Goal: Task Accomplishment & Management: Manage account settings

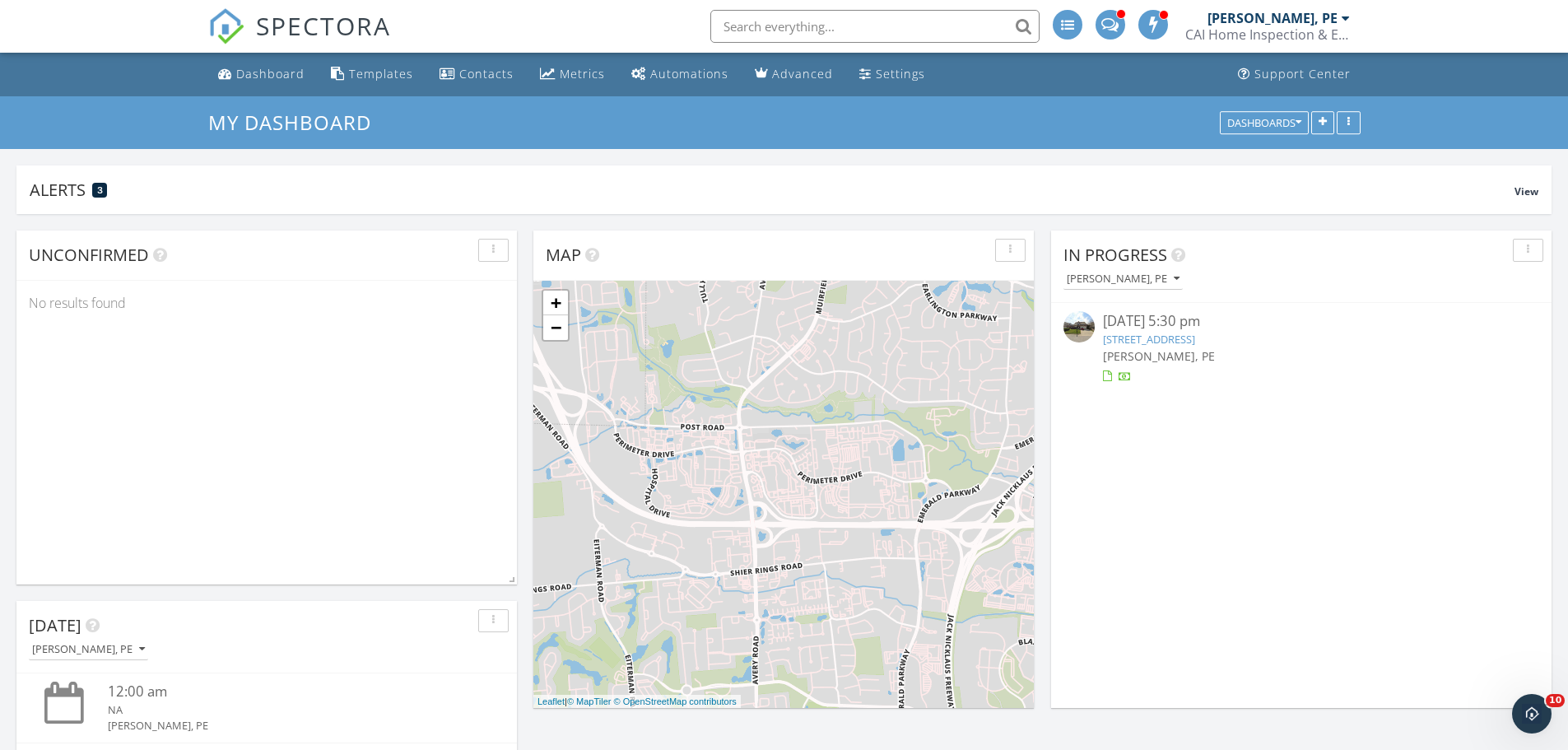
scroll to position [1729, 1593]
click at [872, 27] on input "text" at bounding box center [875, 26] width 330 height 33
click at [853, 26] on input "text" at bounding box center [875, 26] width 330 height 33
click at [839, 33] on input "text" at bounding box center [875, 26] width 330 height 33
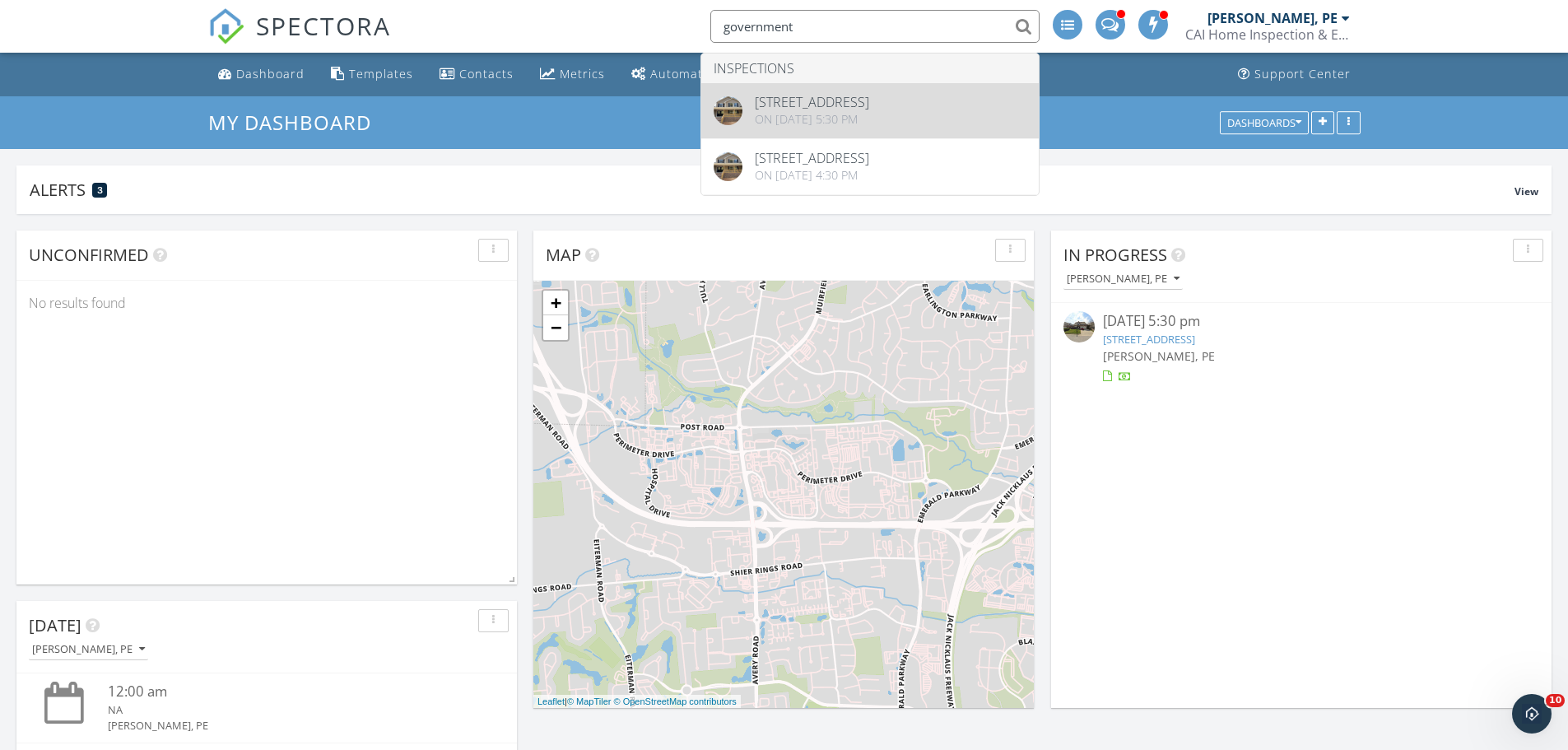
type input "government"
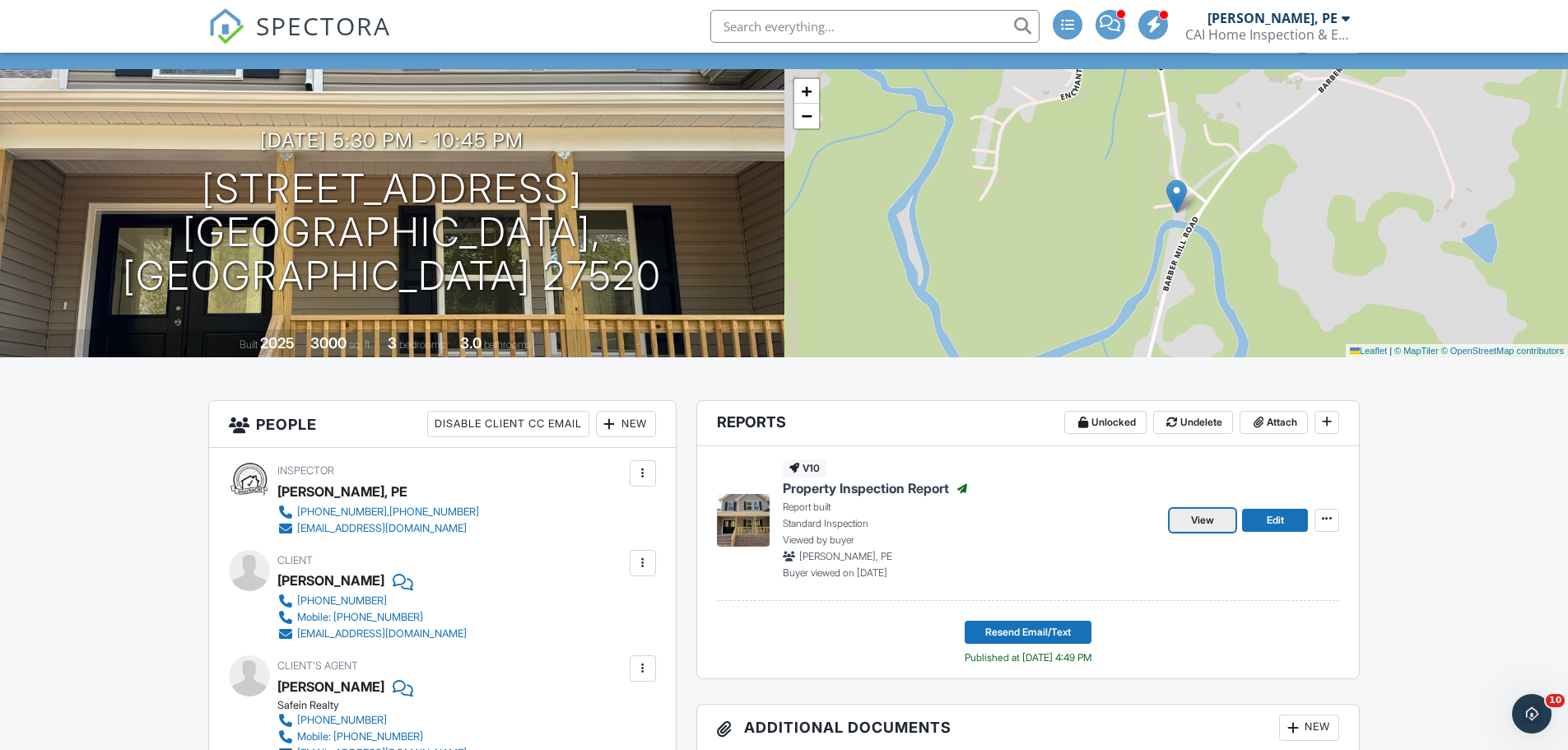
click at [1195, 519] on span "View" at bounding box center [1202, 520] width 23 height 16
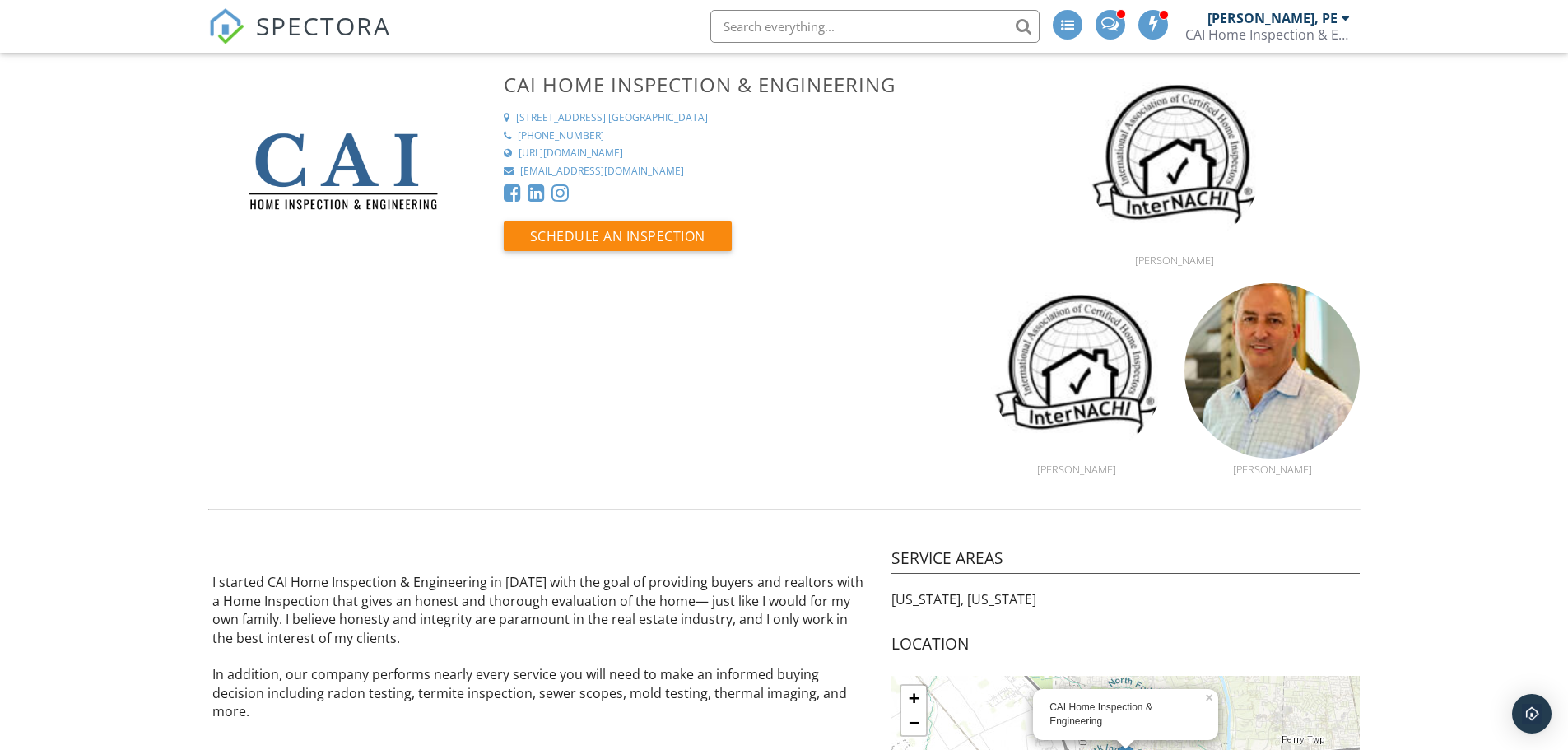
click at [268, 32] on span "SPECTORA" at bounding box center [323, 25] width 135 height 35
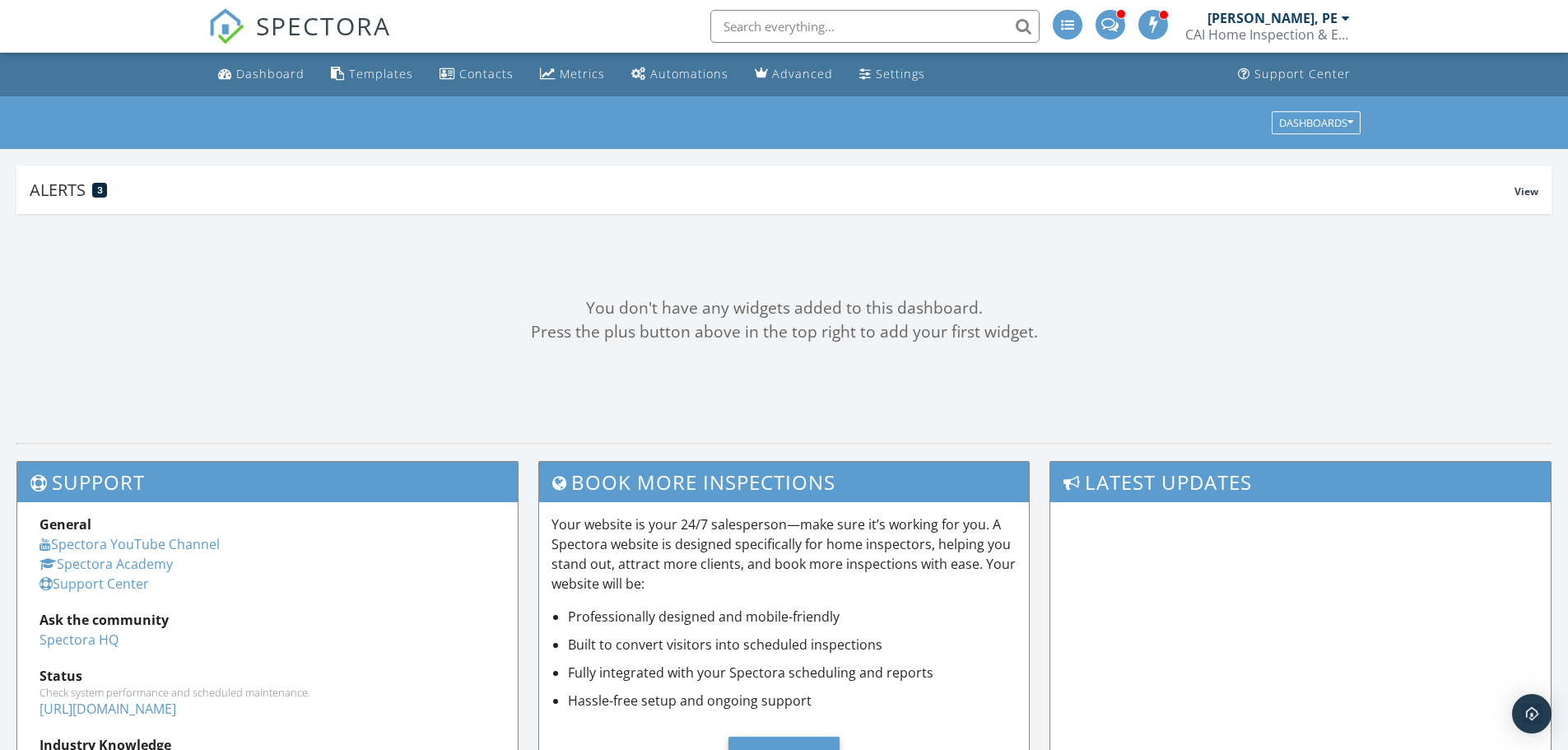
click at [761, 32] on input "text" at bounding box center [875, 26] width 330 height 33
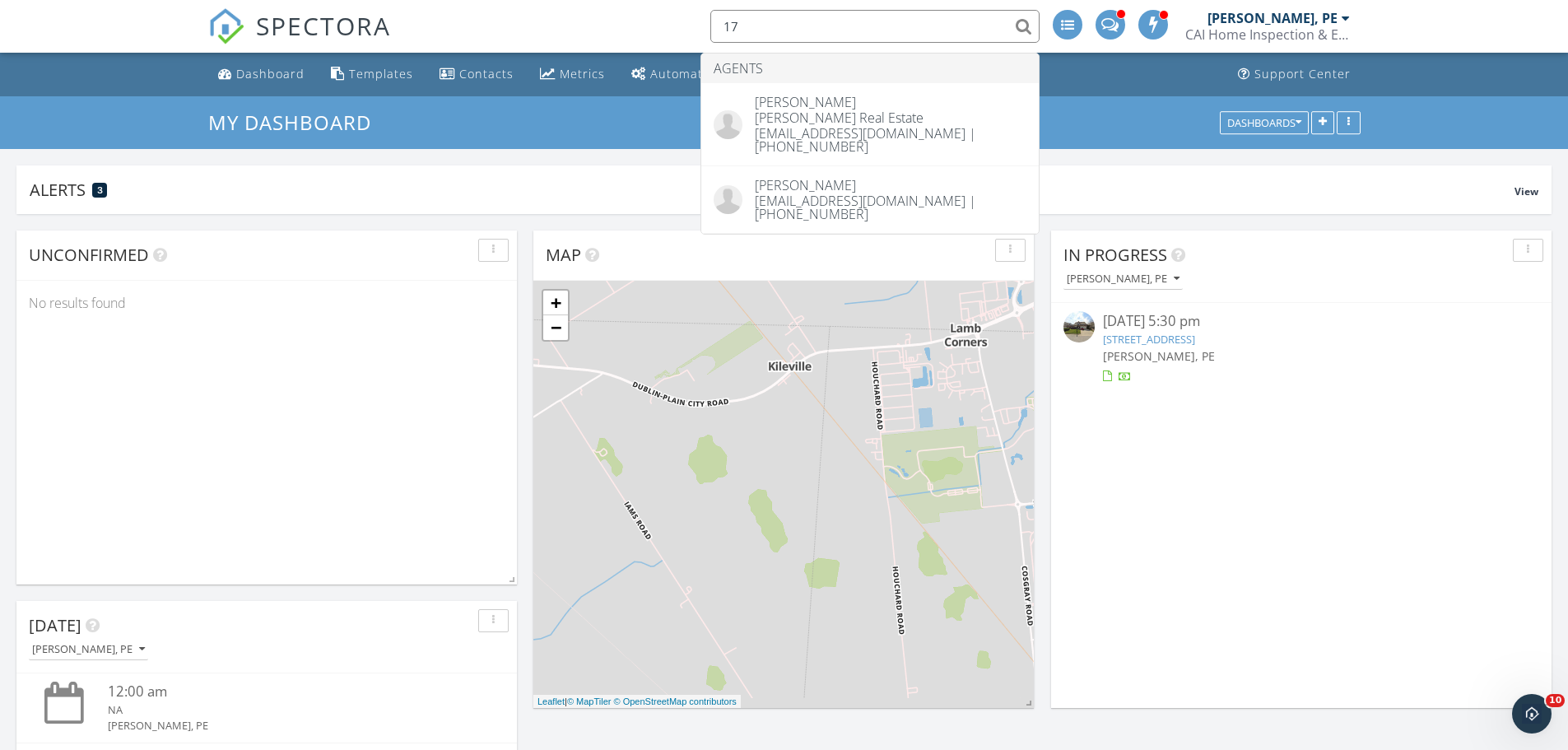
type input "1"
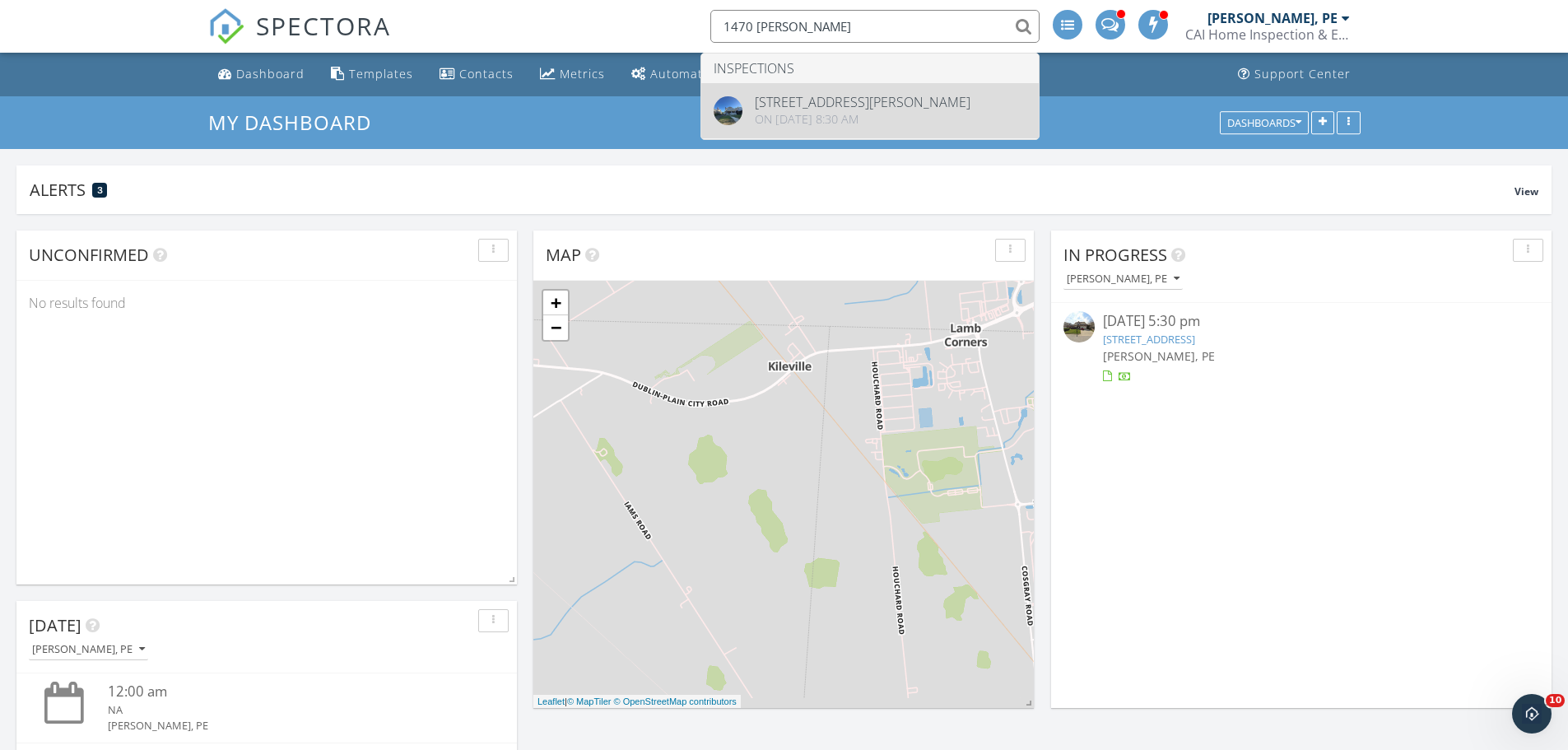
type input "1470 hudson"
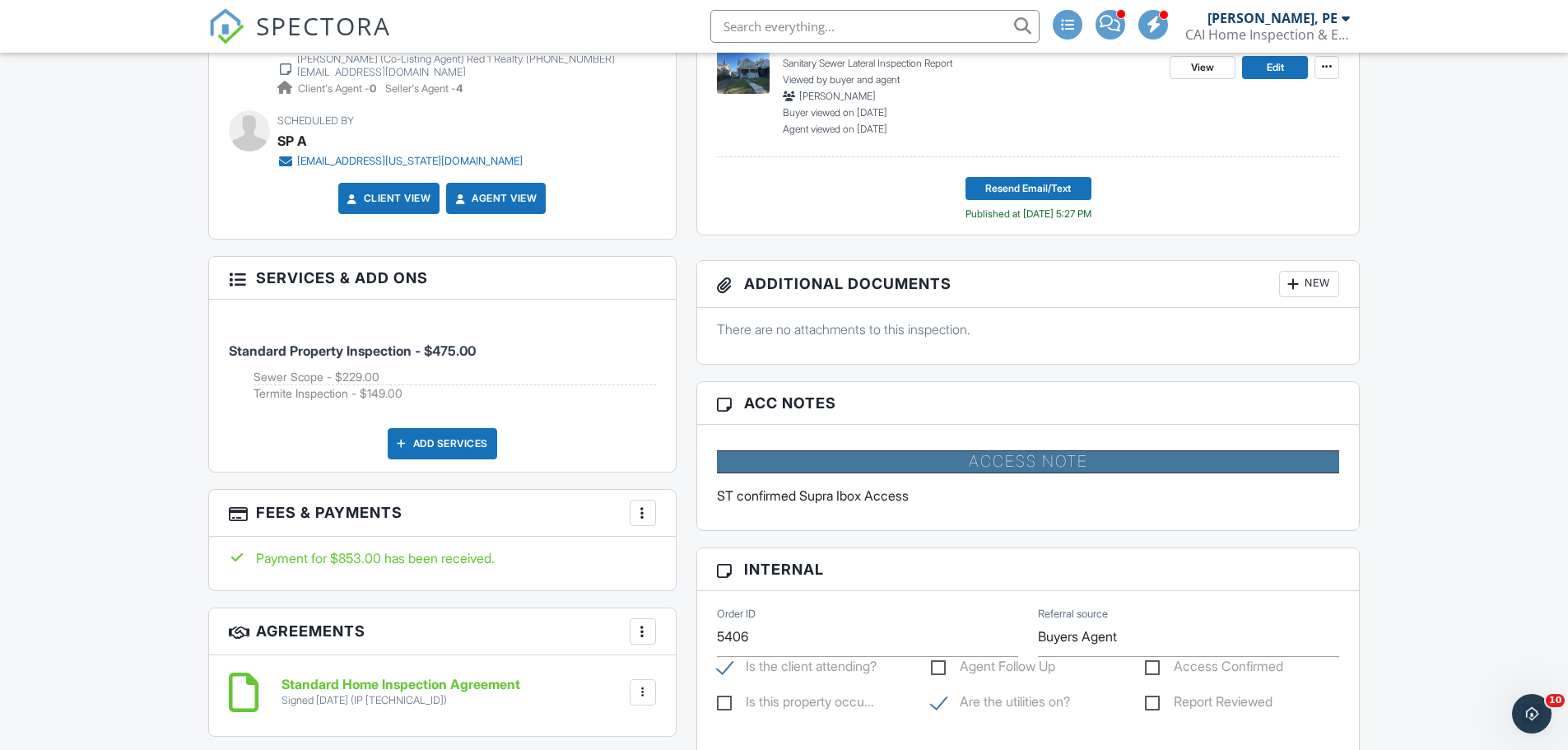
scroll to position [905, 0]
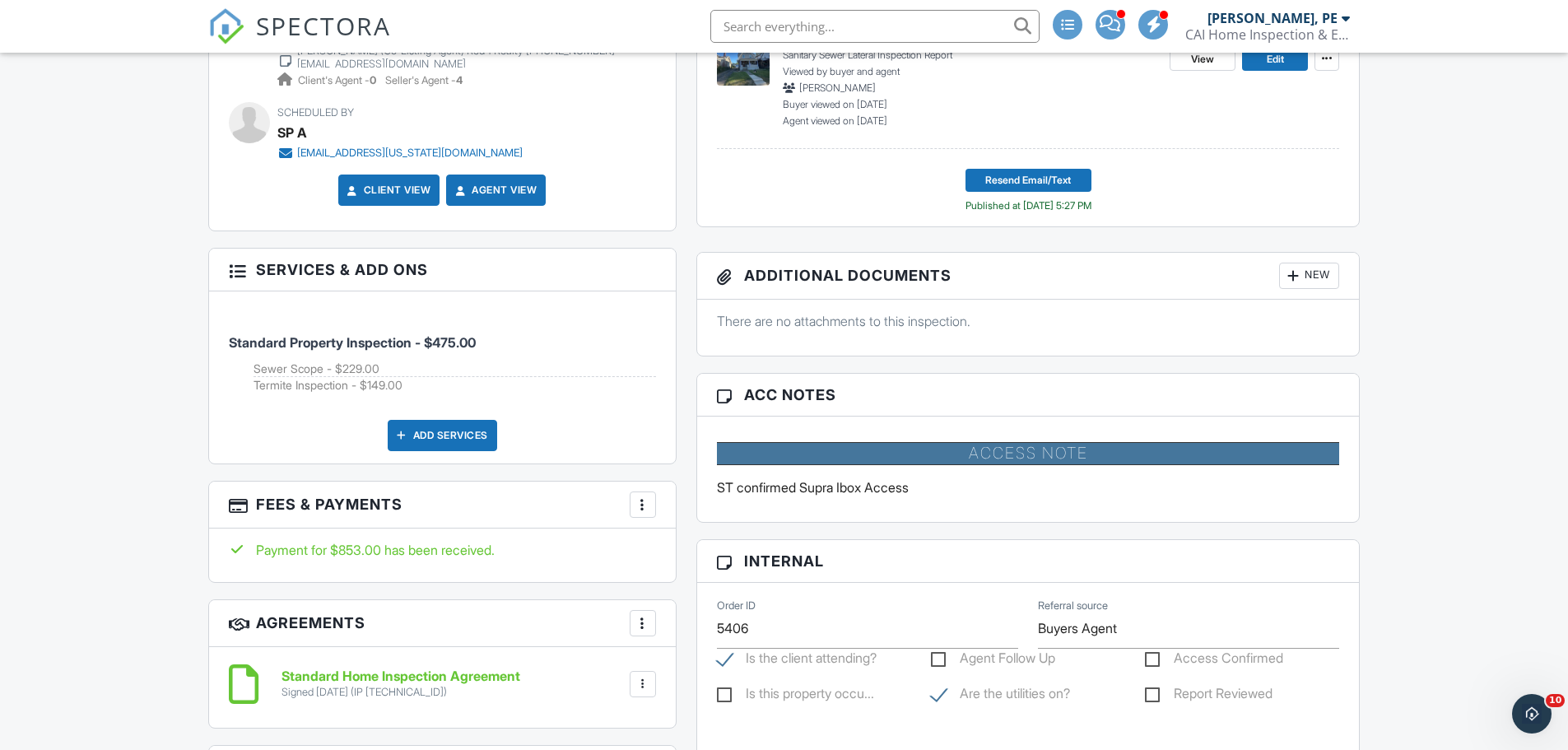
click at [646, 496] on div at bounding box center [642, 504] width 16 height 16
click at [717, 534] on li "Edit Fees & Payments" at bounding box center [725, 555] width 172 height 41
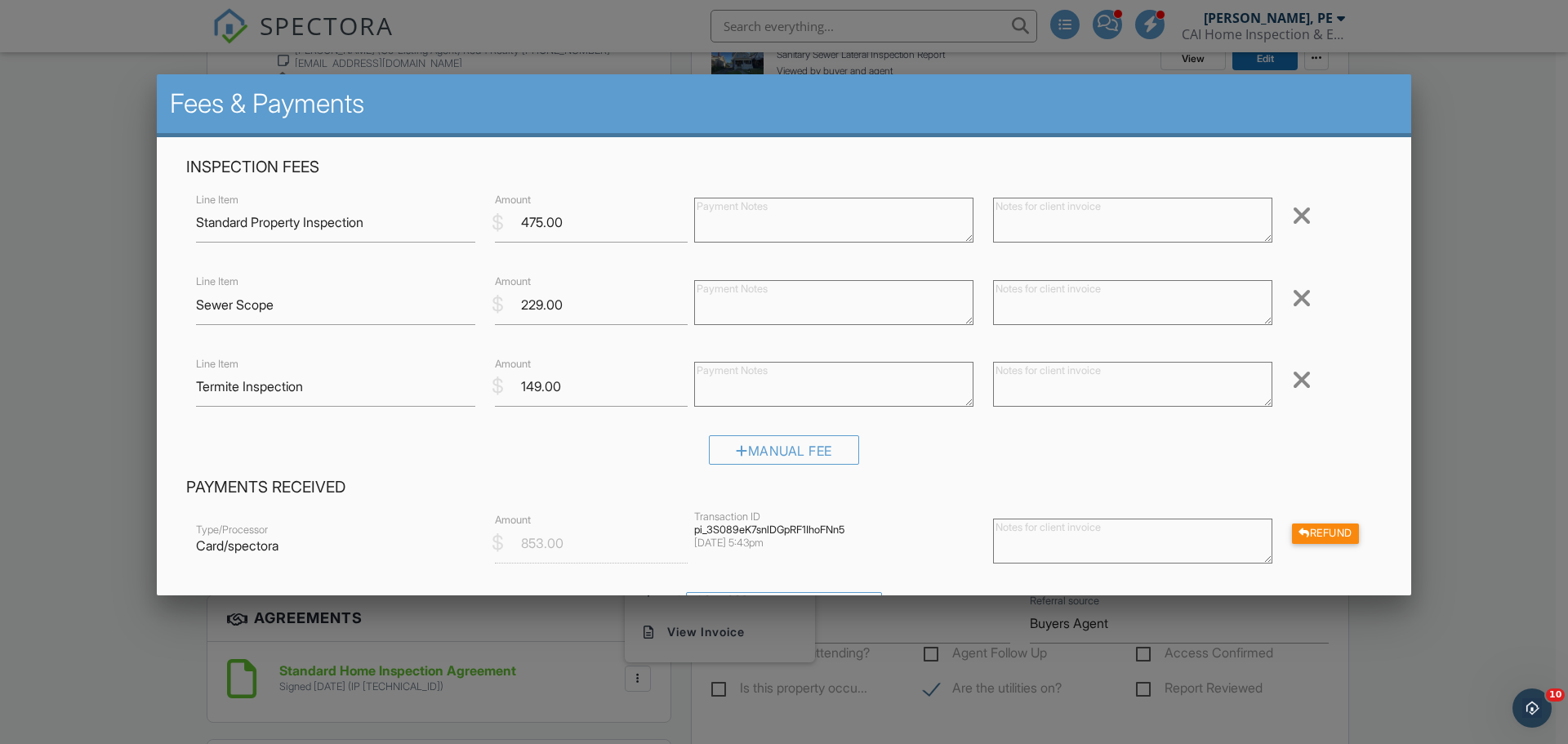
click at [1494, 231] on div at bounding box center [784, 383] width 1568 height 930
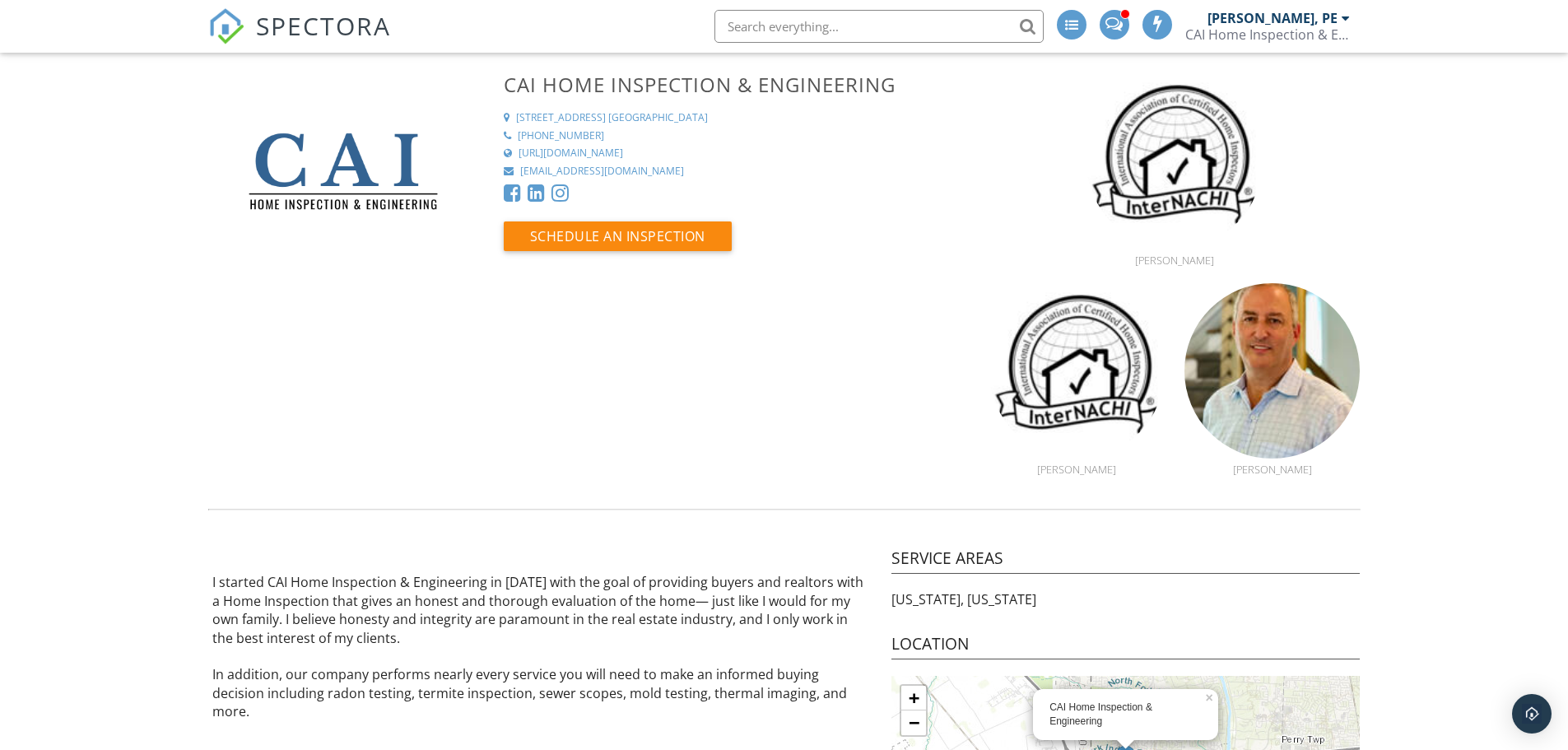
click at [272, 18] on span "SPECTORA" at bounding box center [323, 25] width 135 height 35
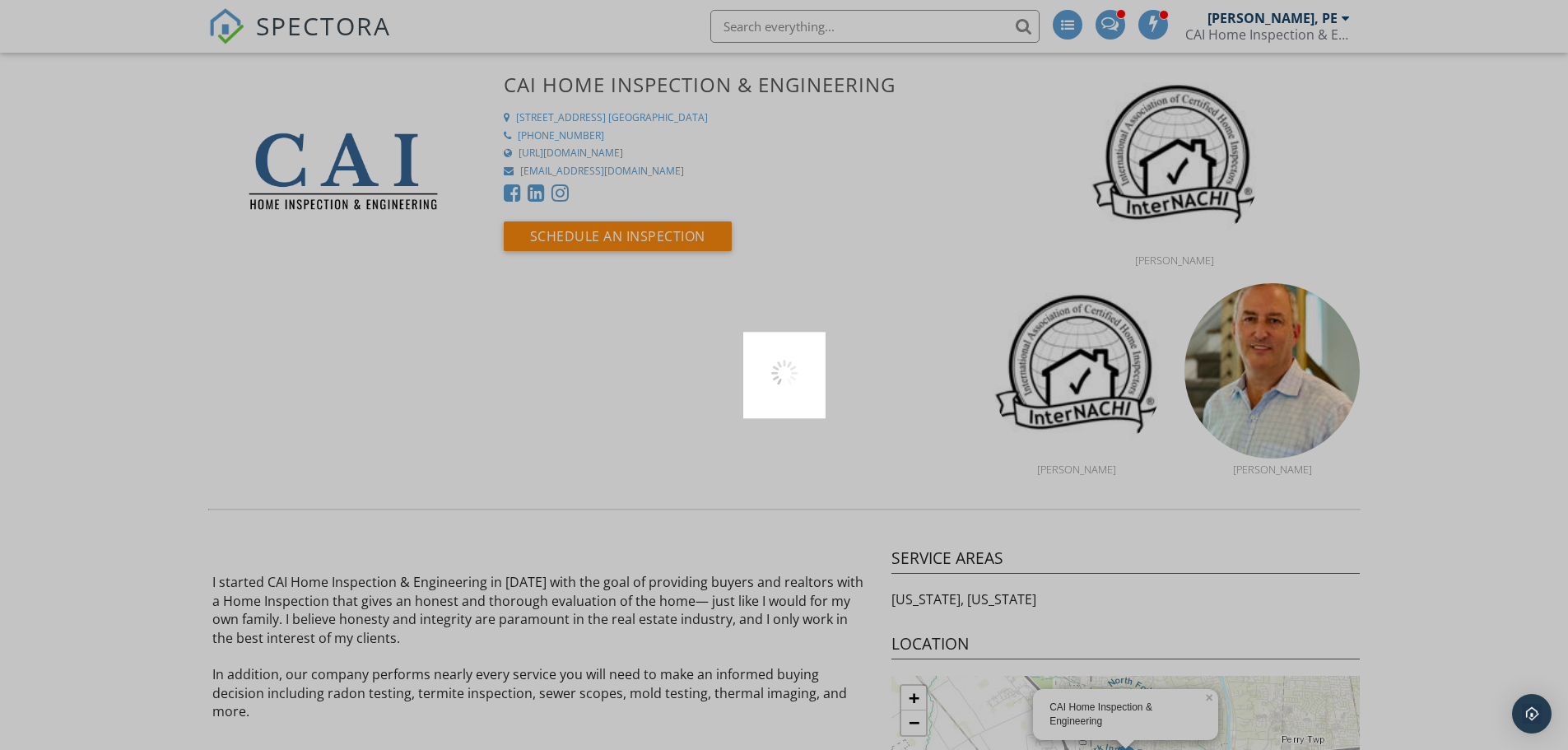
click at [273, 18] on div at bounding box center [784, 375] width 1568 height 750
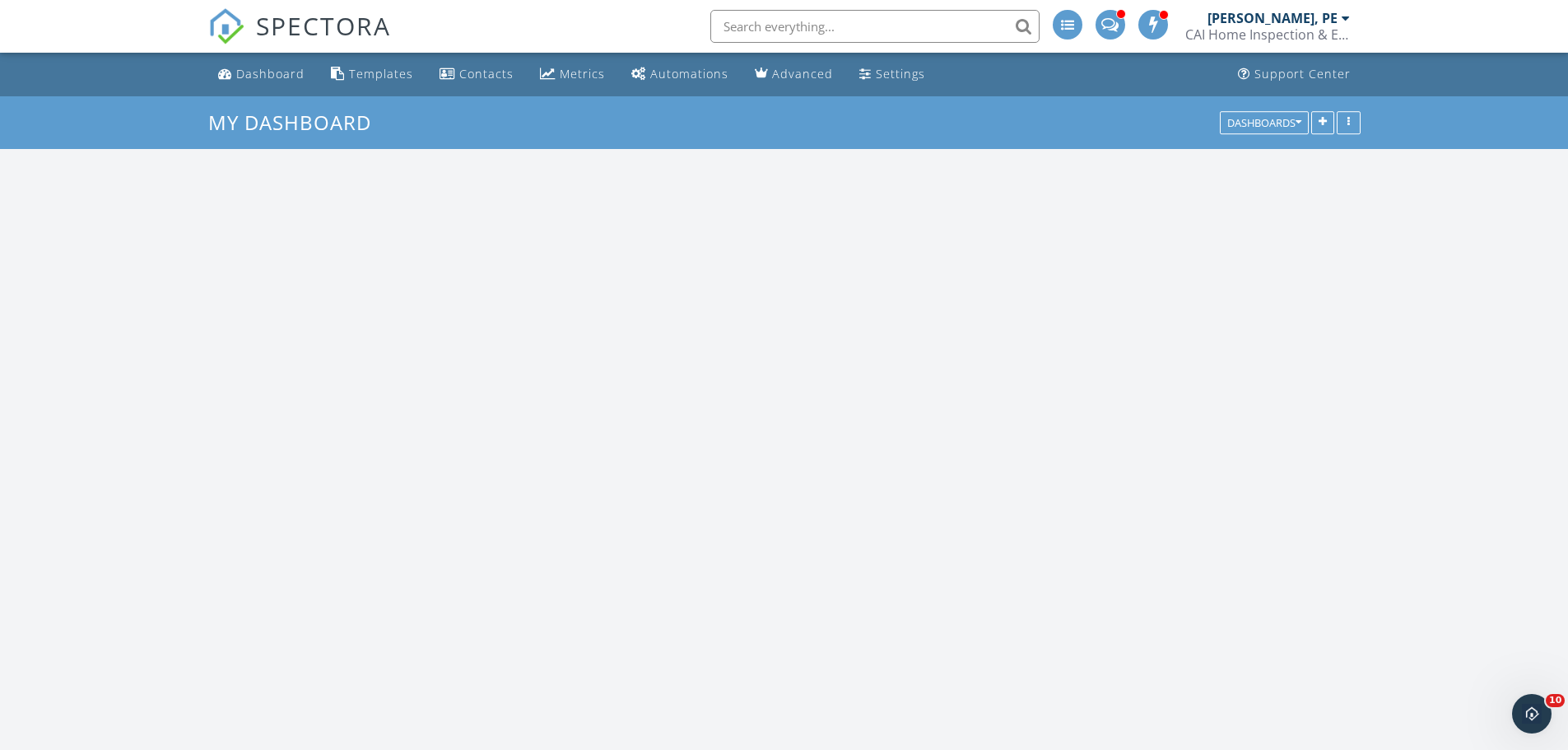
scroll to position [1729, 1593]
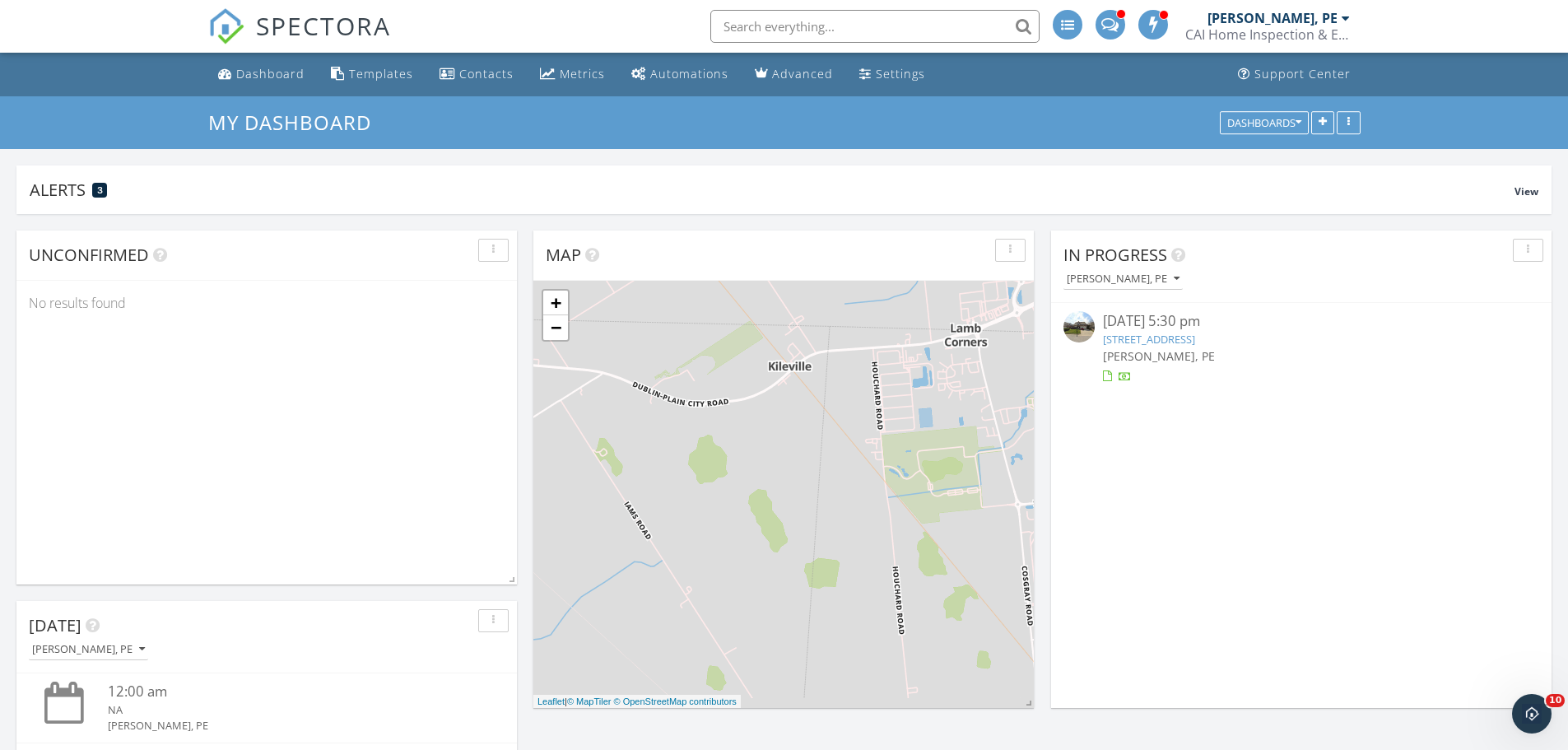
click at [1195, 337] on link "[STREET_ADDRESS]" at bounding box center [1149, 339] width 93 height 14
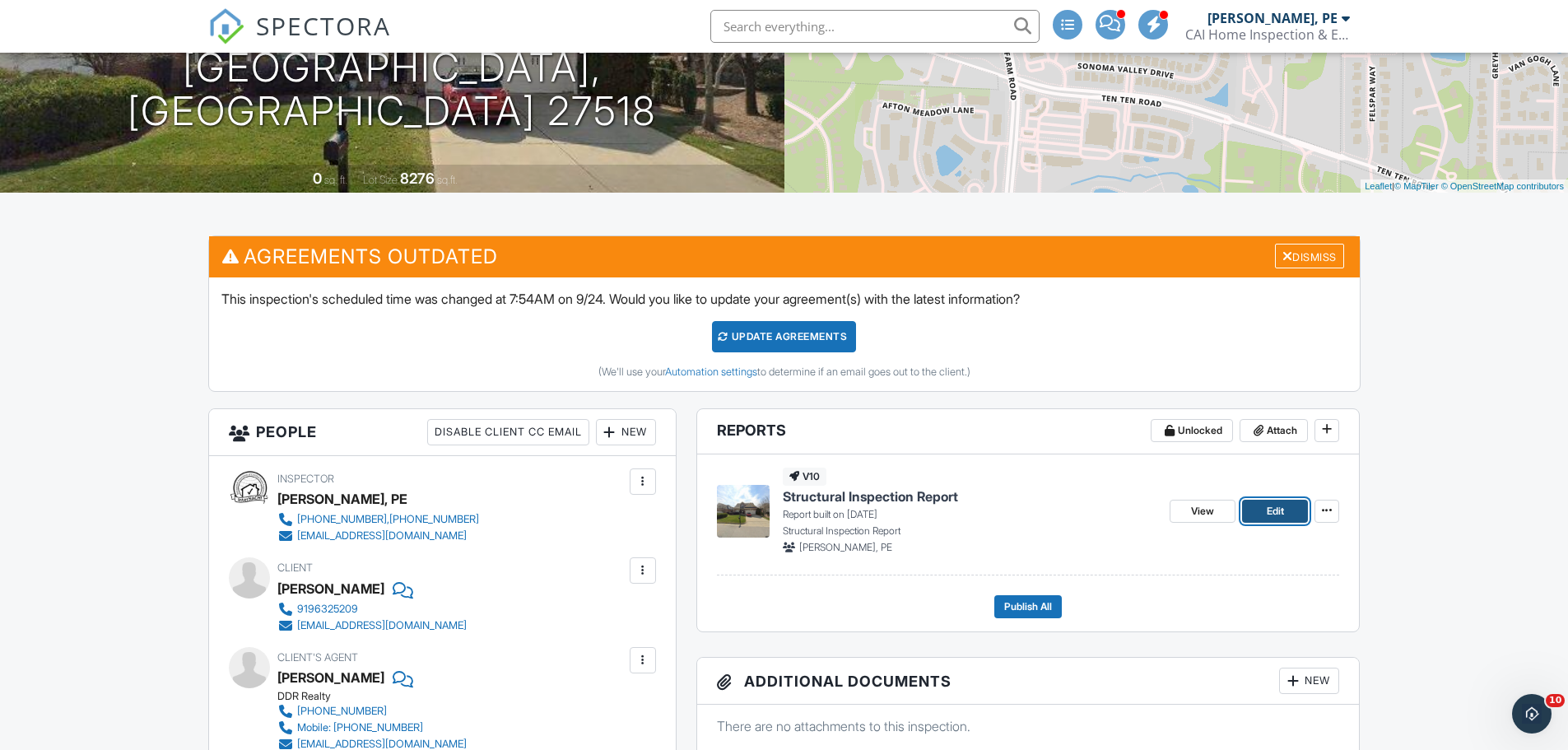
click at [1273, 521] on link "Edit" at bounding box center [1275, 510] width 66 height 23
